Goal: Information Seeking & Learning: Learn about a topic

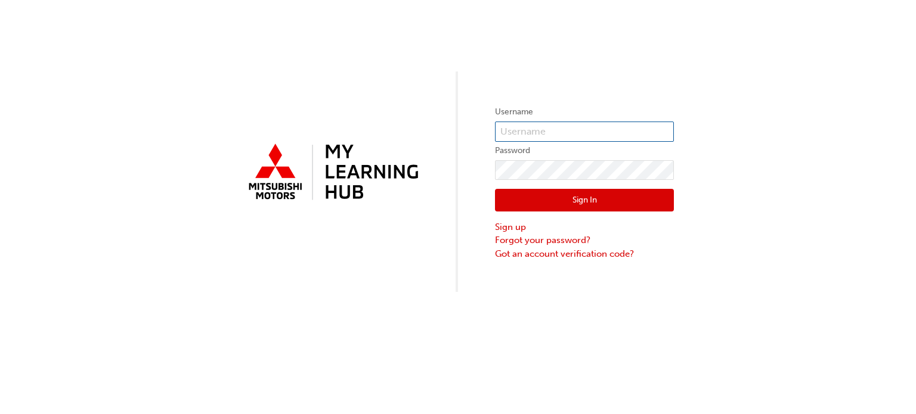
click at [520, 132] on input "text" at bounding box center [584, 132] width 179 height 20
type input "[PERSON_NAME][EMAIL_ADDRESS][PERSON_NAME][DOMAIN_NAME]"
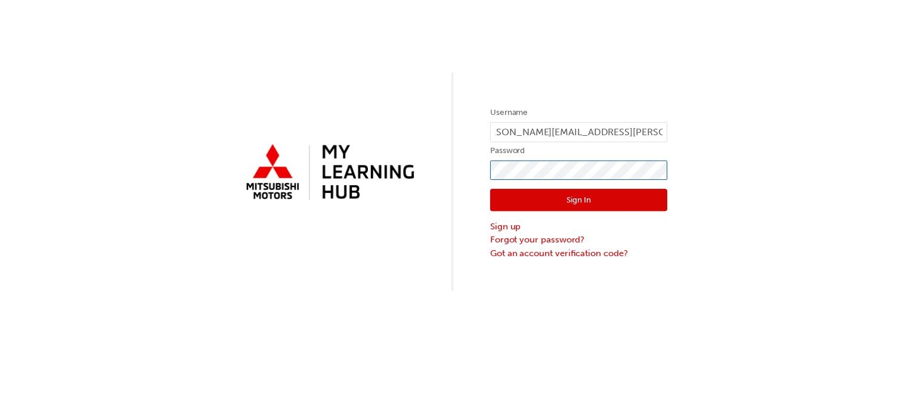
scroll to position [0, 0]
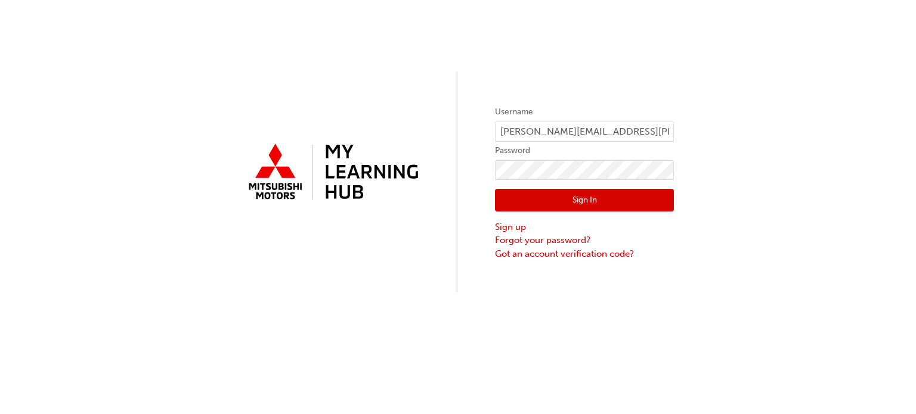
click at [556, 192] on button "Sign In" at bounding box center [584, 200] width 179 height 23
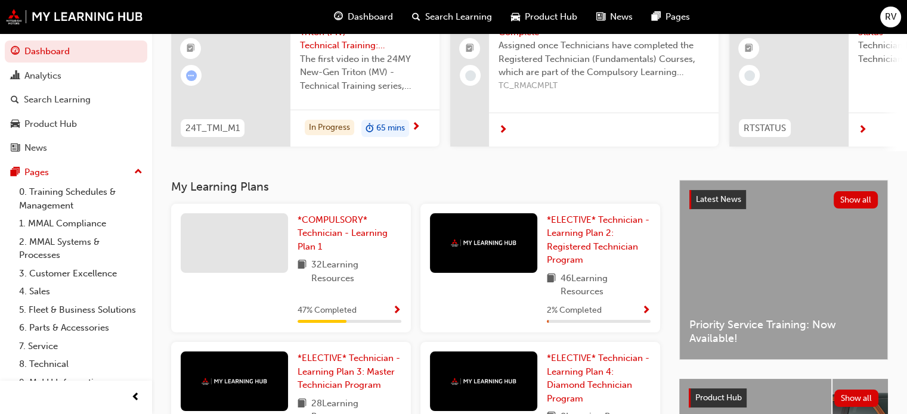
scroll to position [0, 10]
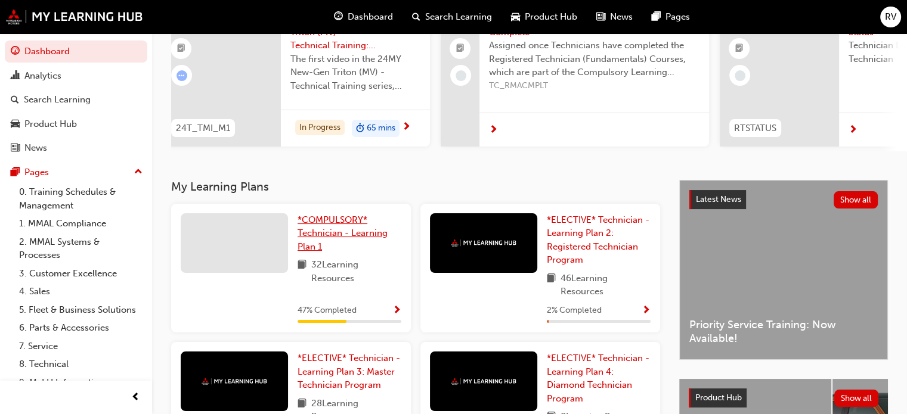
click at [326, 224] on span "*COMPULSORY* Technician - Learning Plan 1" at bounding box center [343, 234] width 90 height 38
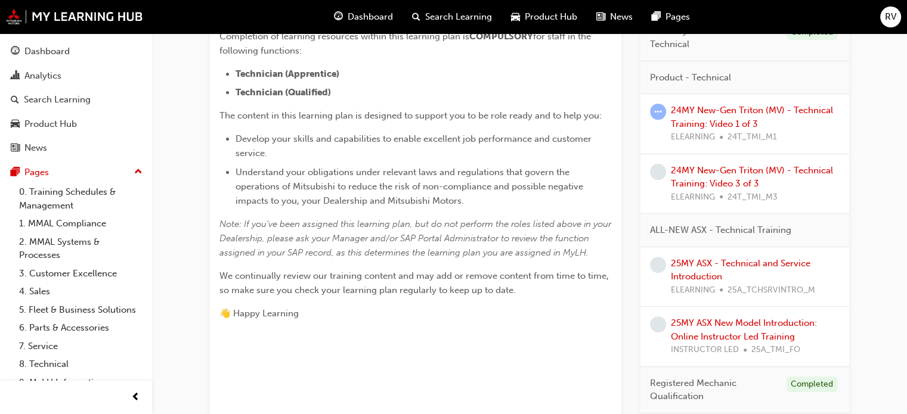
scroll to position [320, 0]
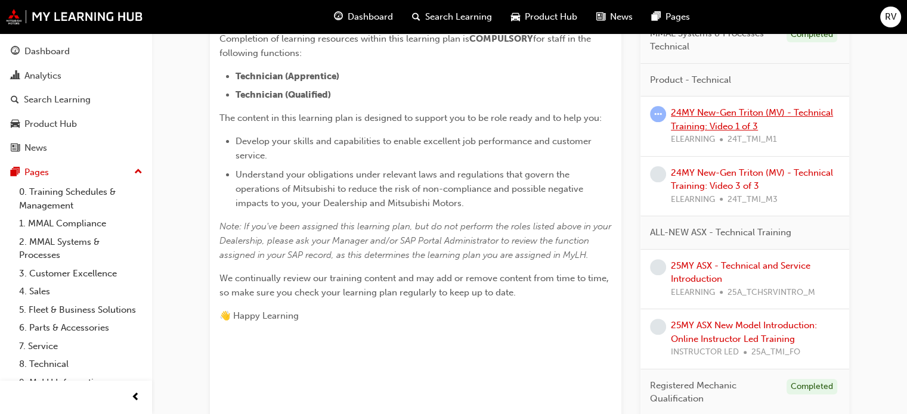
click at [704, 107] on link "24MY New-Gen Triton (MV) - Technical Training: Video 1 of 3" at bounding box center [752, 119] width 162 height 24
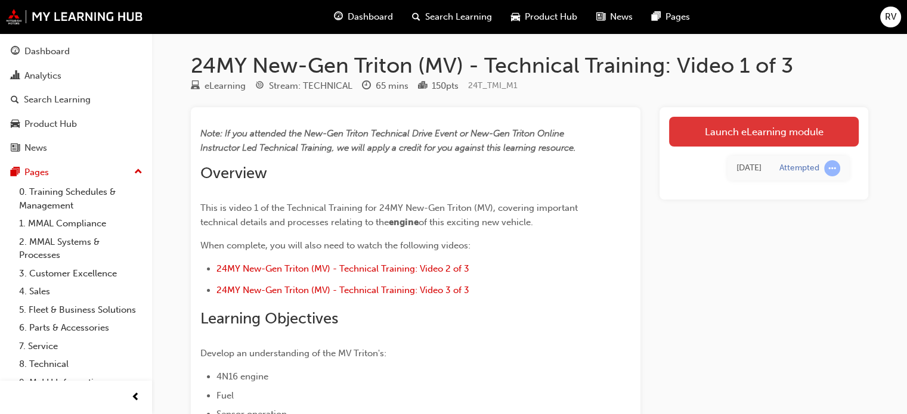
click at [708, 132] on link "Launch eLearning module" at bounding box center [764, 132] width 190 height 30
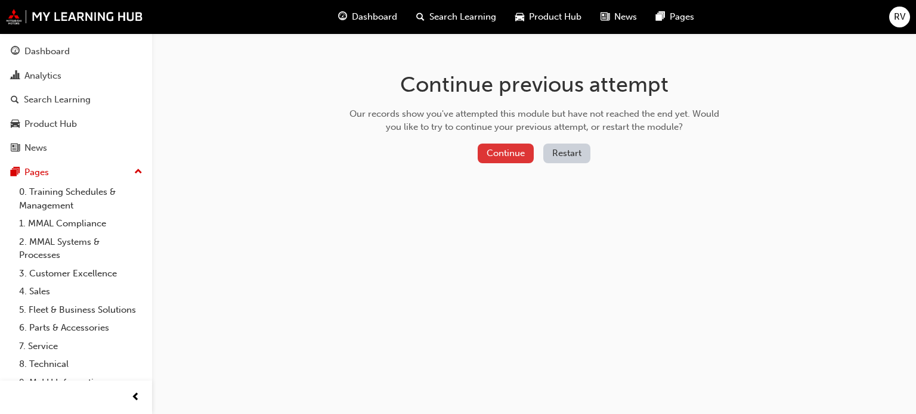
click at [491, 151] on button "Continue" at bounding box center [506, 154] width 56 height 20
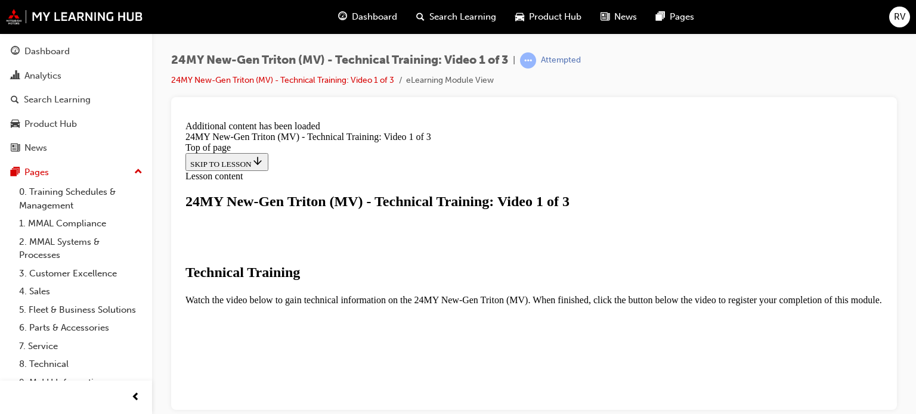
scroll to position [527, 0]
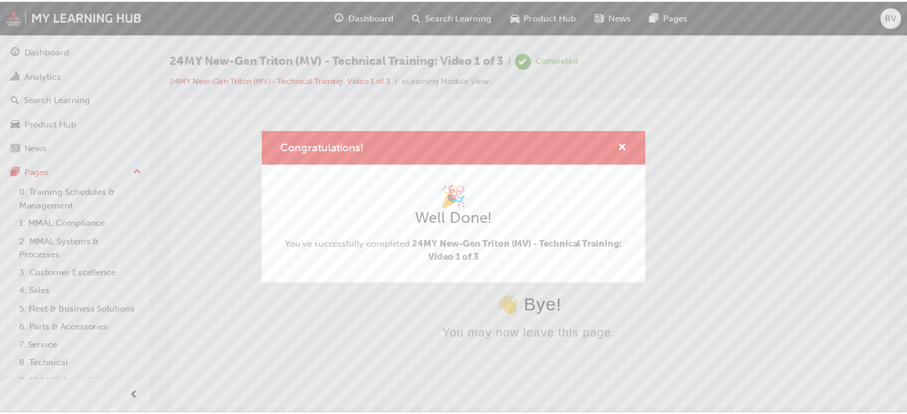
scroll to position [0, 0]
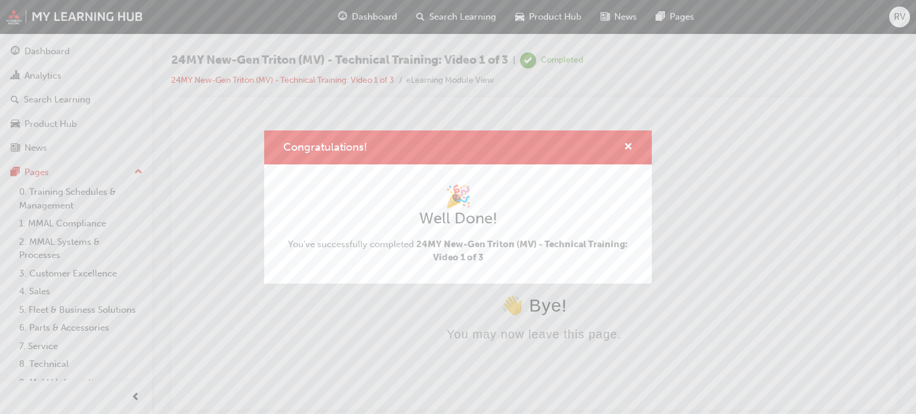
click at [542, 320] on div "Congratulations! 🎉 Well Done! You've successfully completed 24MY New-Gen Triton…" at bounding box center [458, 207] width 916 height 414
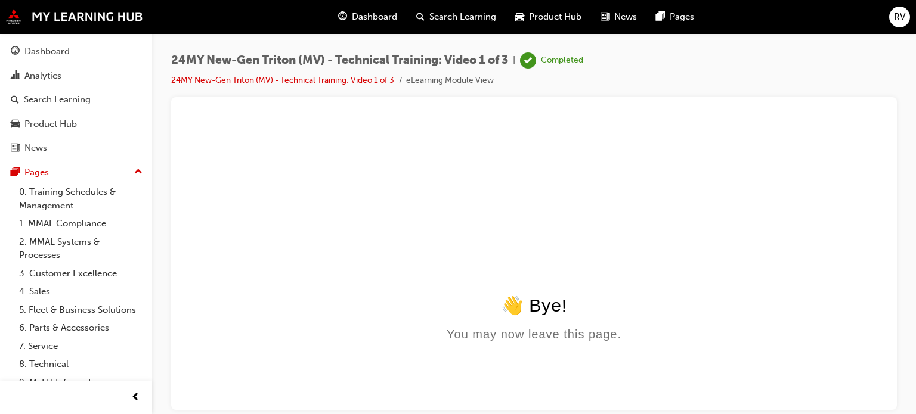
click at [364, 16] on span "Dashboard" at bounding box center [374, 17] width 45 height 14
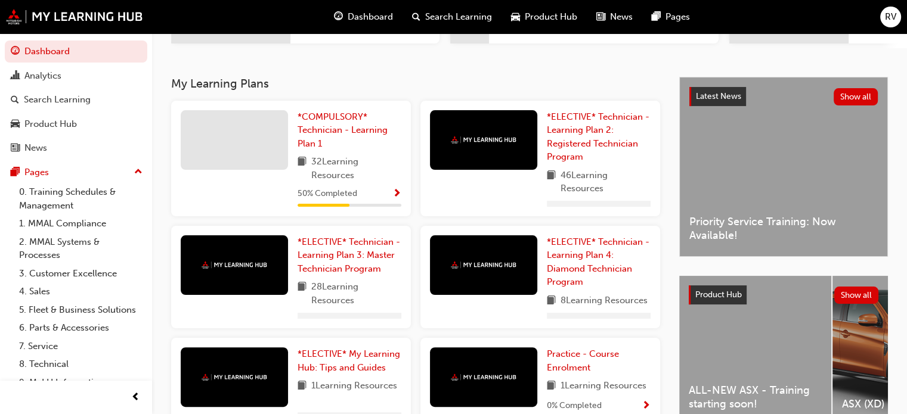
scroll to position [227, 0]
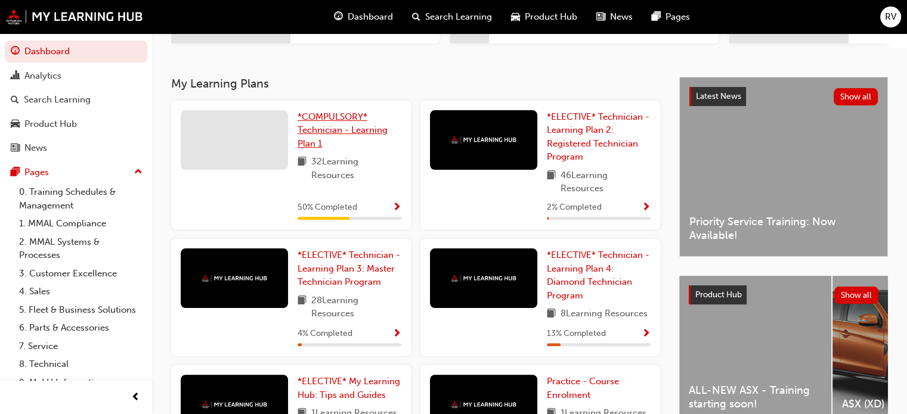
click at [327, 137] on span "*COMPULSORY* Technician - Learning Plan 1" at bounding box center [343, 131] width 90 height 38
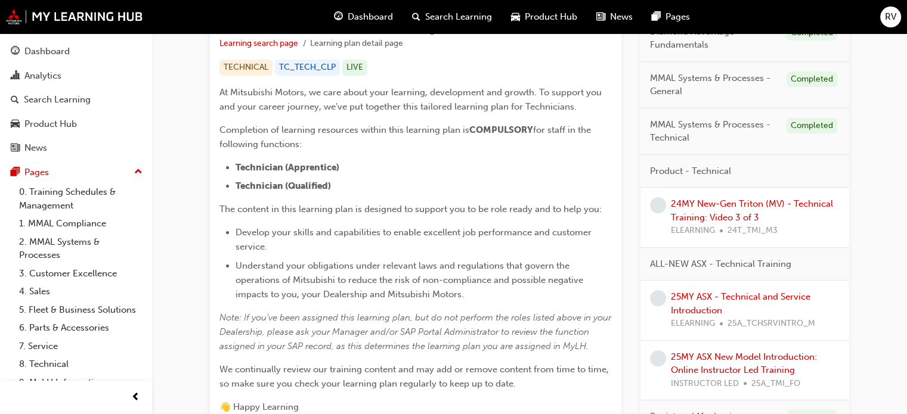
scroll to position [229, 0]
click at [661, 205] on span "learningRecordVerb_NONE-icon" at bounding box center [658, 205] width 16 height 16
click at [688, 208] on div "24MY New-Gen Triton (MV) - Technical Training: Video 3 of 3 ELEARNING 24T_TMI_M3" at bounding box center [755, 217] width 169 height 41
click at [701, 203] on link "24MY New-Gen Triton (MV) - Technical Training: Video 3 of 3" at bounding box center [752, 210] width 162 height 24
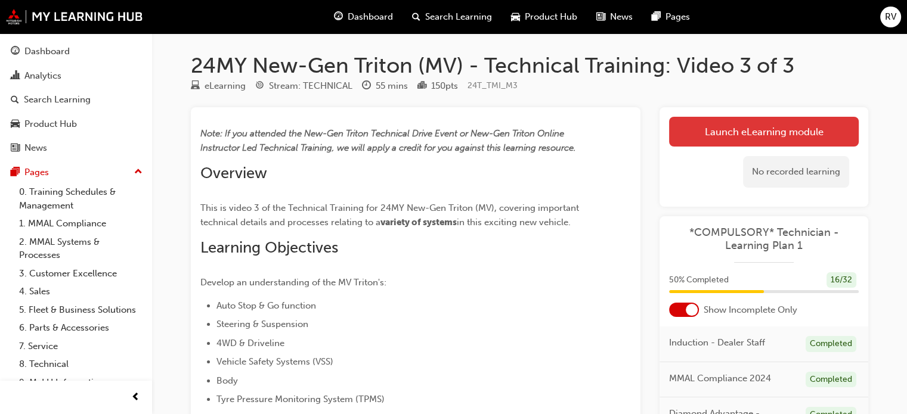
click at [721, 129] on link "Launch eLearning module" at bounding box center [764, 132] width 190 height 30
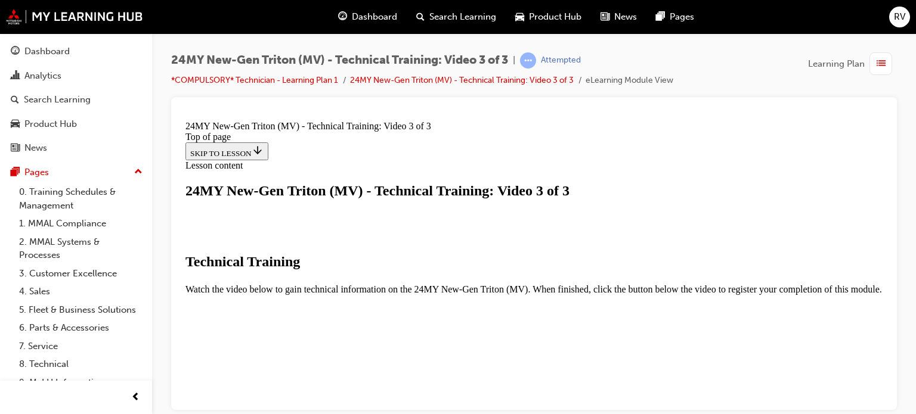
scroll to position [430, 0]
